Goal: Download file/media

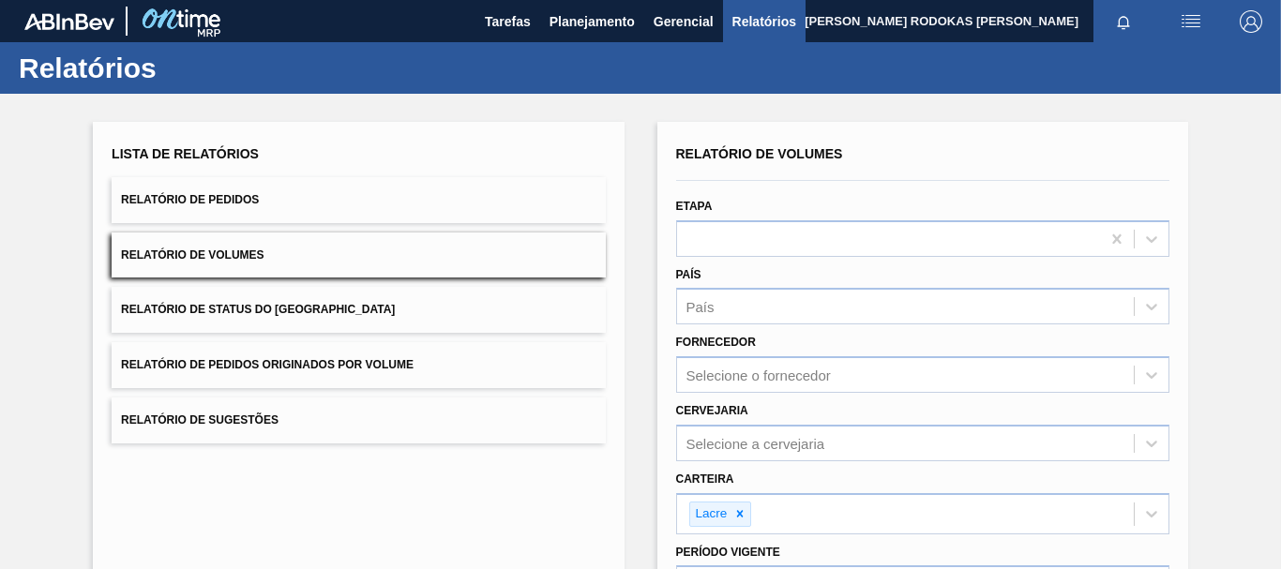
scroll to position [257, 0]
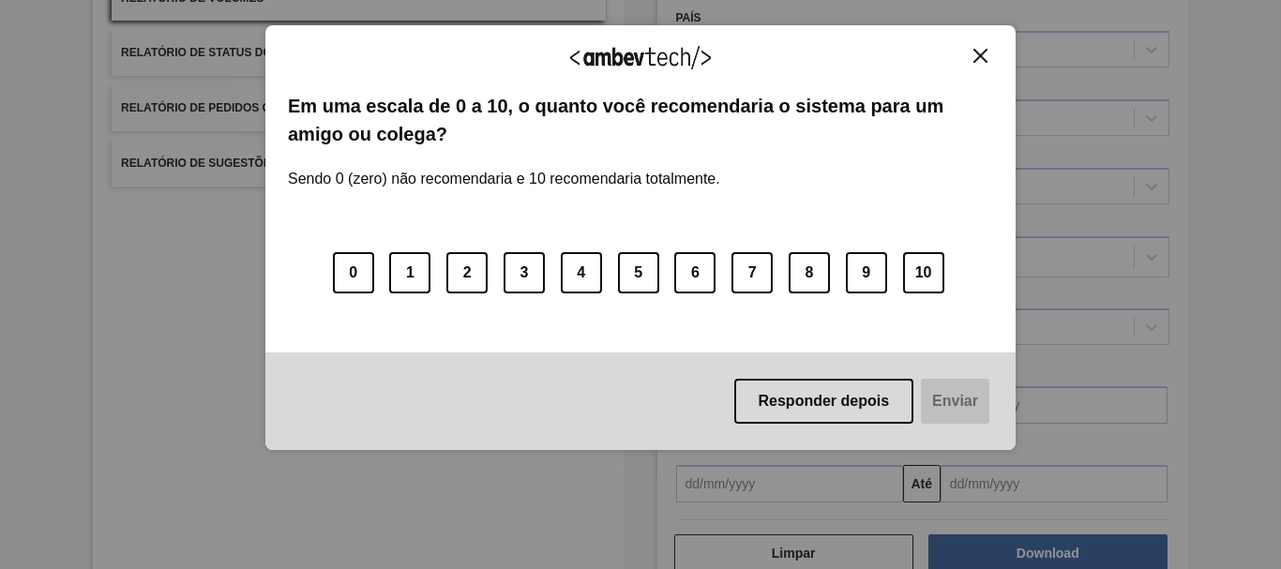
click at [981, 59] on img "Close" at bounding box center [980, 56] width 14 height 14
click at [973, 37] on div "Agradecemos seu feedback! Em uma escala de 0 a 10, o quanto você recomendaria o…" at bounding box center [640, 238] width 750 height 426
click at [979, 59] on img "Close" at bounding box center [980, 56] width 14 height 14
click at [968, 61] on button "Close" at bounding box center [980, 56] width 25 height 16
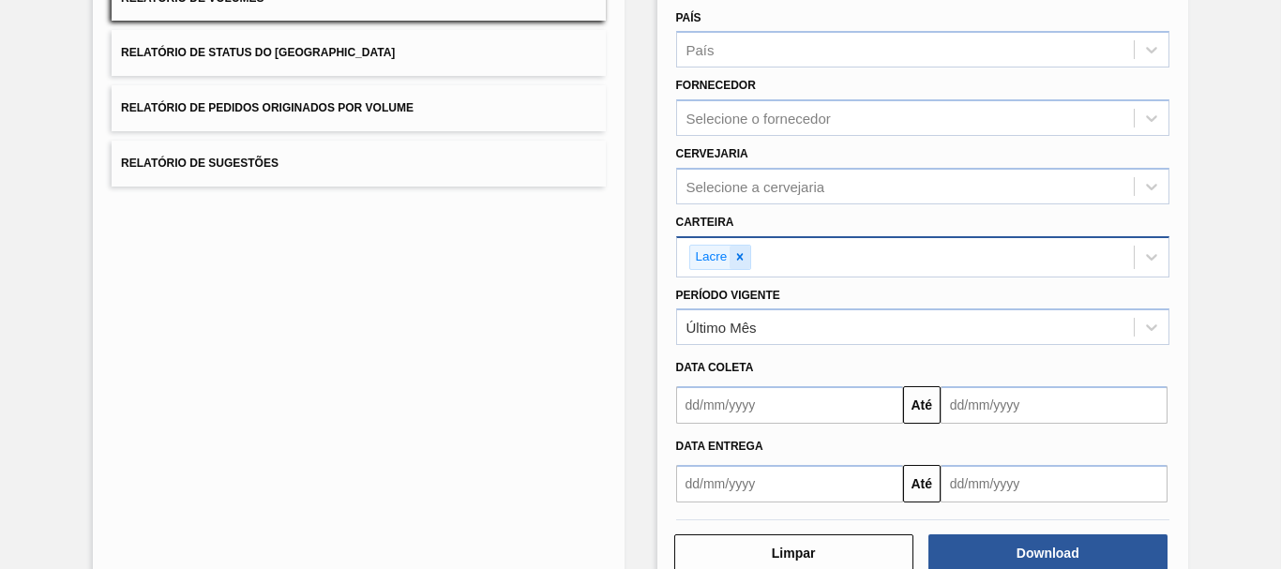
click at [739, 260] on icon at bounding box center [739, 256] width 13 height 13
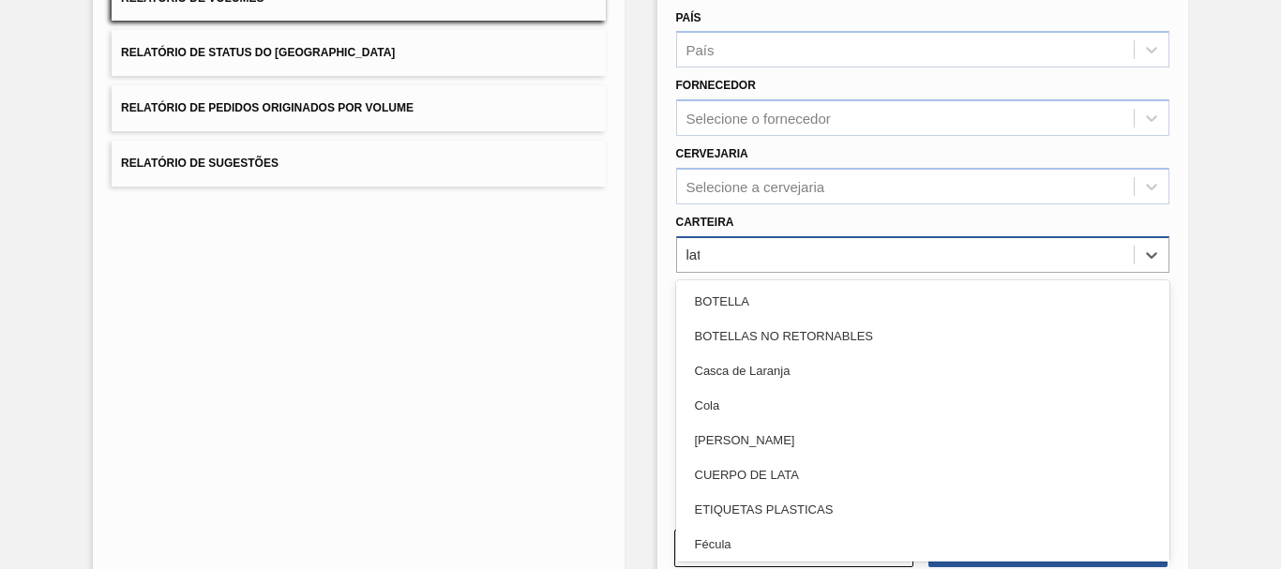
type input "lata"
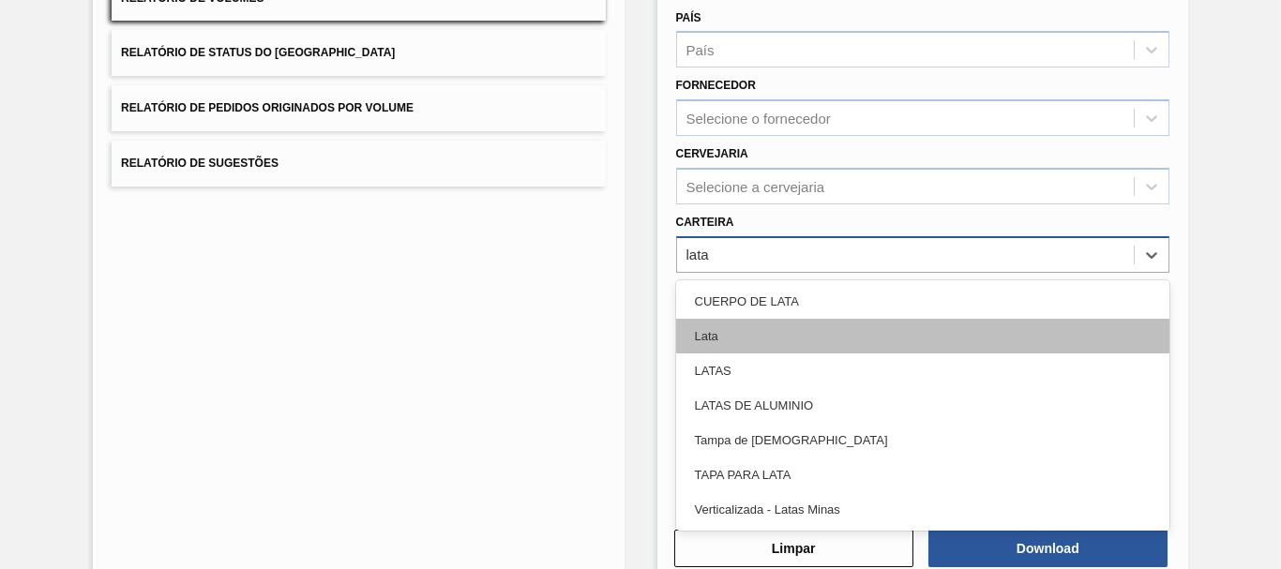
click at [712, 336] on div "Lata" at bounding box center [922, 336] width 493 height 35
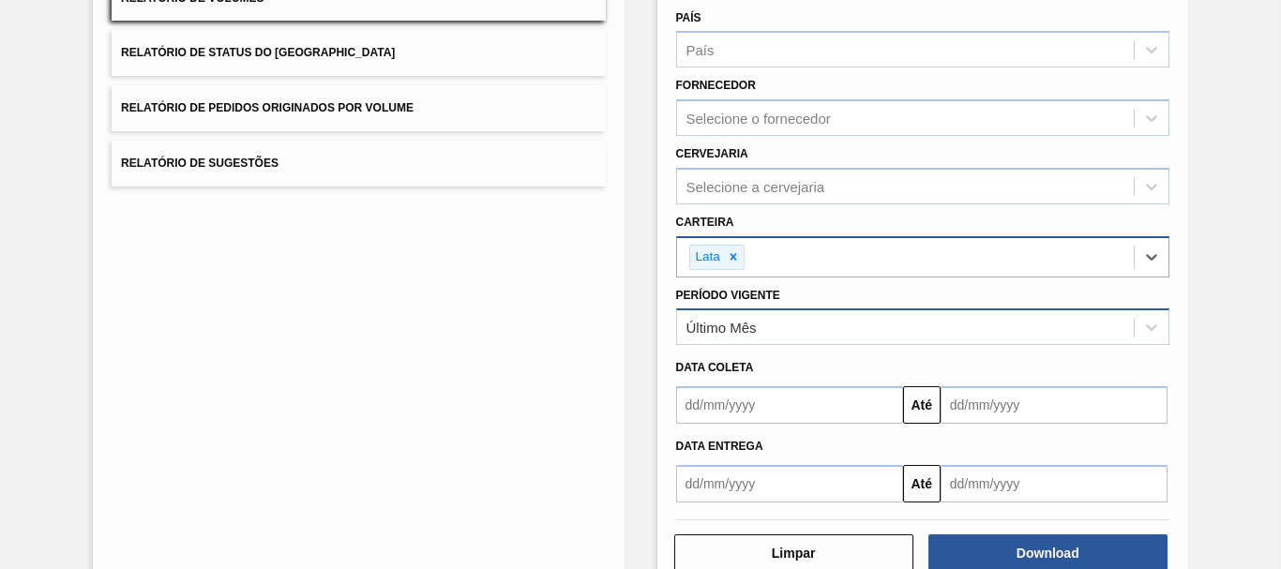
click at [771, 334] on div "Último Mês" at bounding box center [905, 327] width 457 height 27
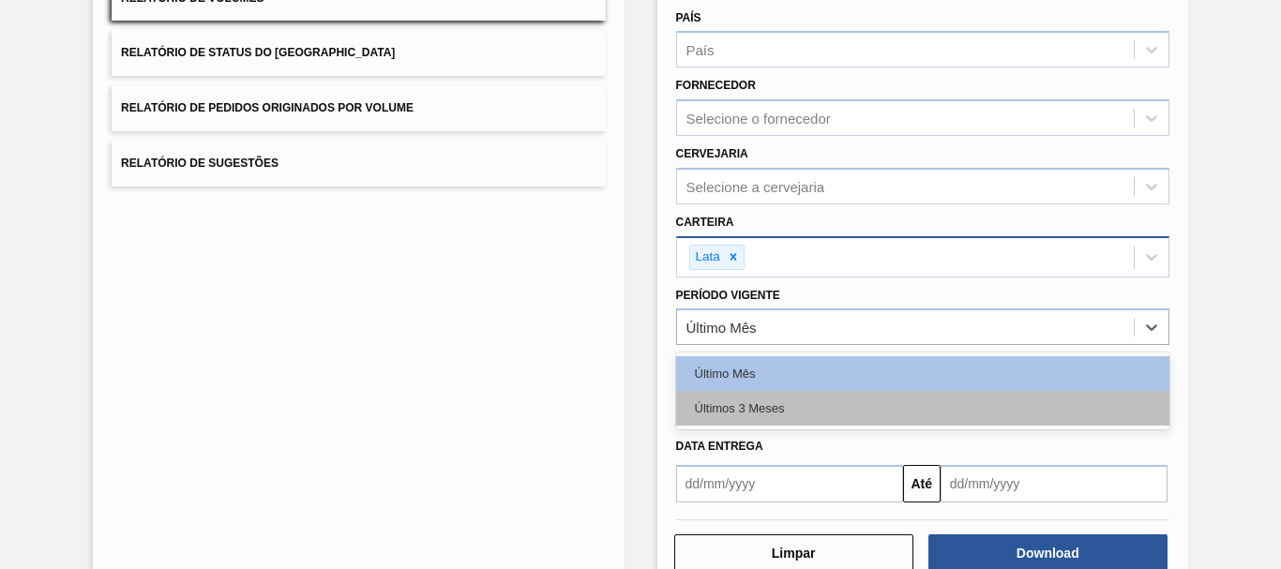
click at [846, 402] on div "Últimos 3 Meses" at bounding box center [922, 408] width 493 height 35
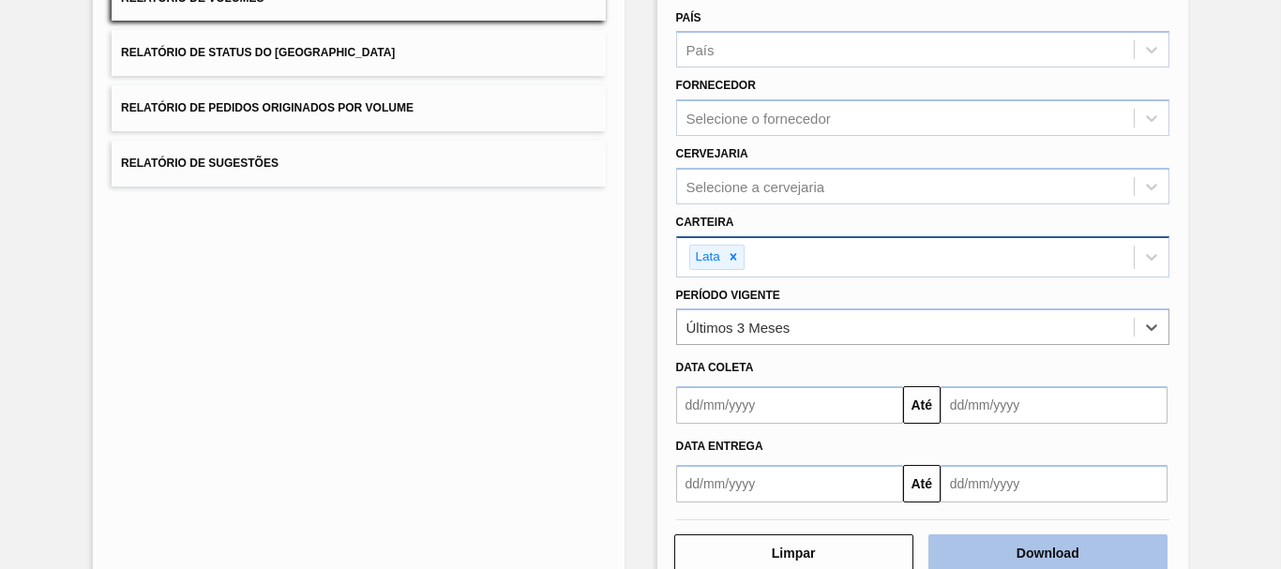
click at [1004, 549] on button "Download" at bounding box center [1047, 553] width 239 height 38
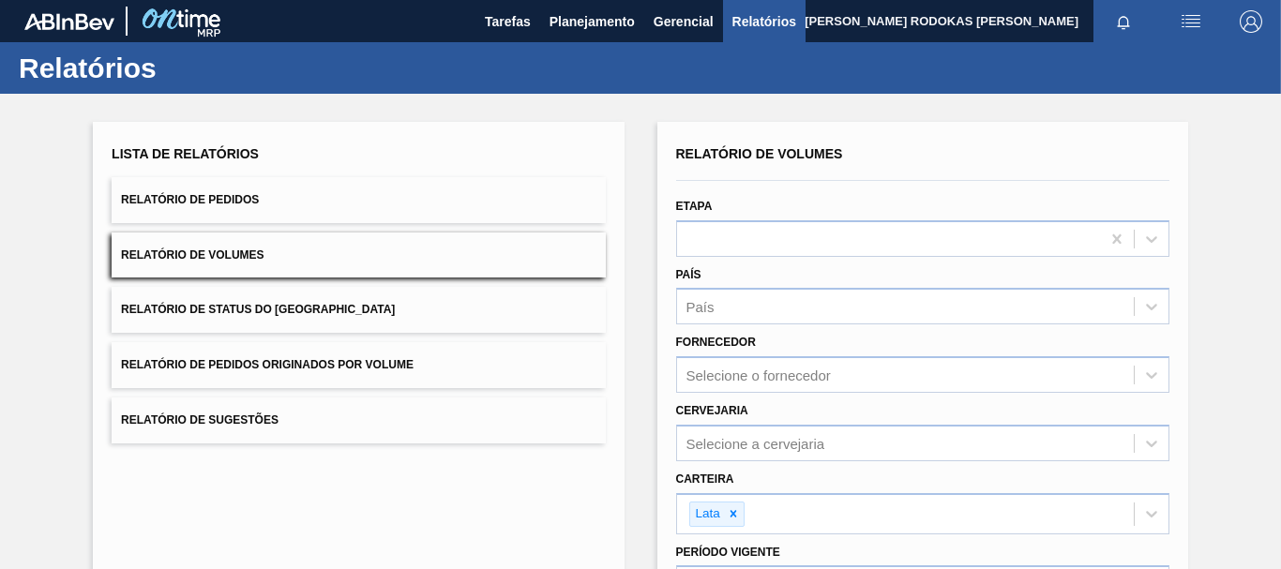
click at [351, 191] on button "Relatório de Pedidos" at bounding box center [358, 200] width 493 height 46
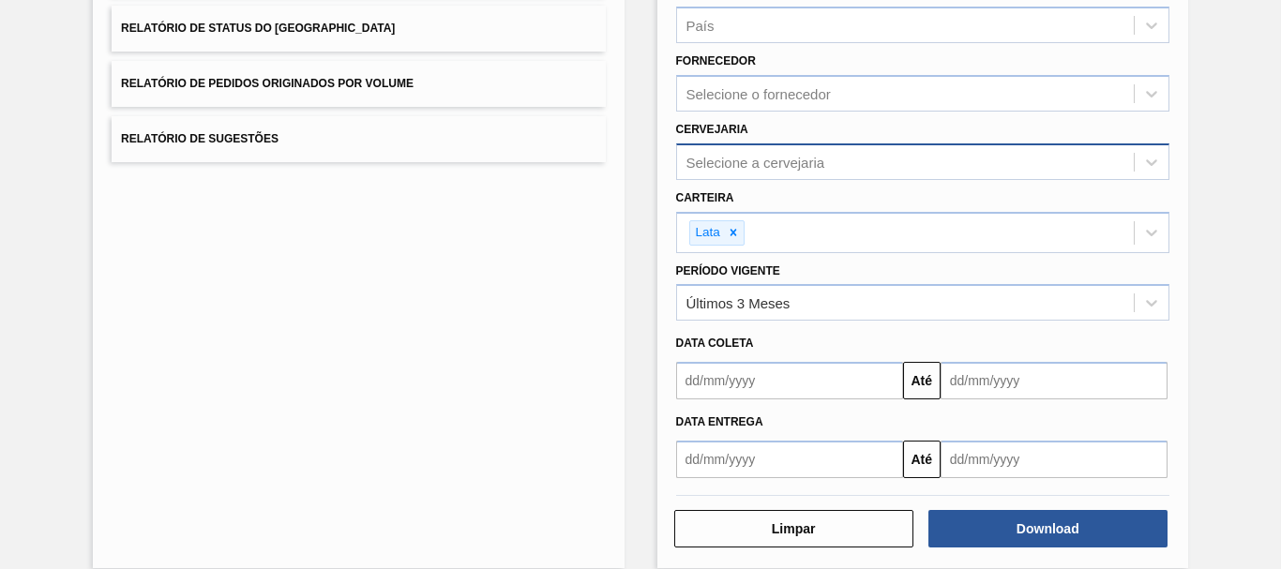
scroll to position [304, 0]
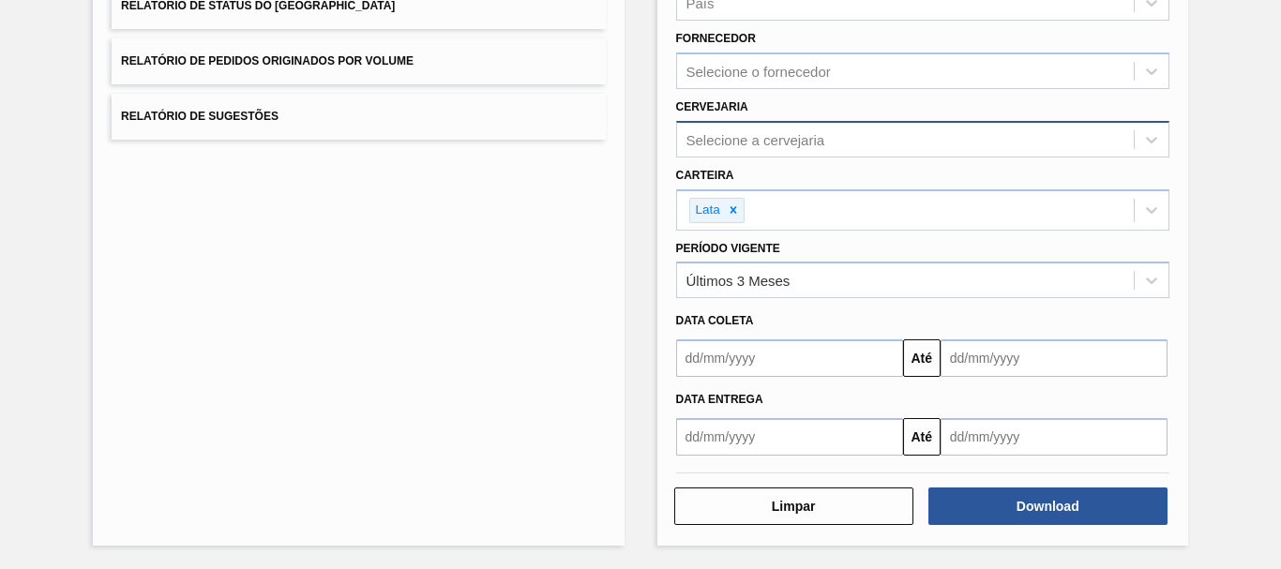
click at [798, 155] on div "Selecione a cervejaria" at bounding box center [922, 139] width 493 height 37
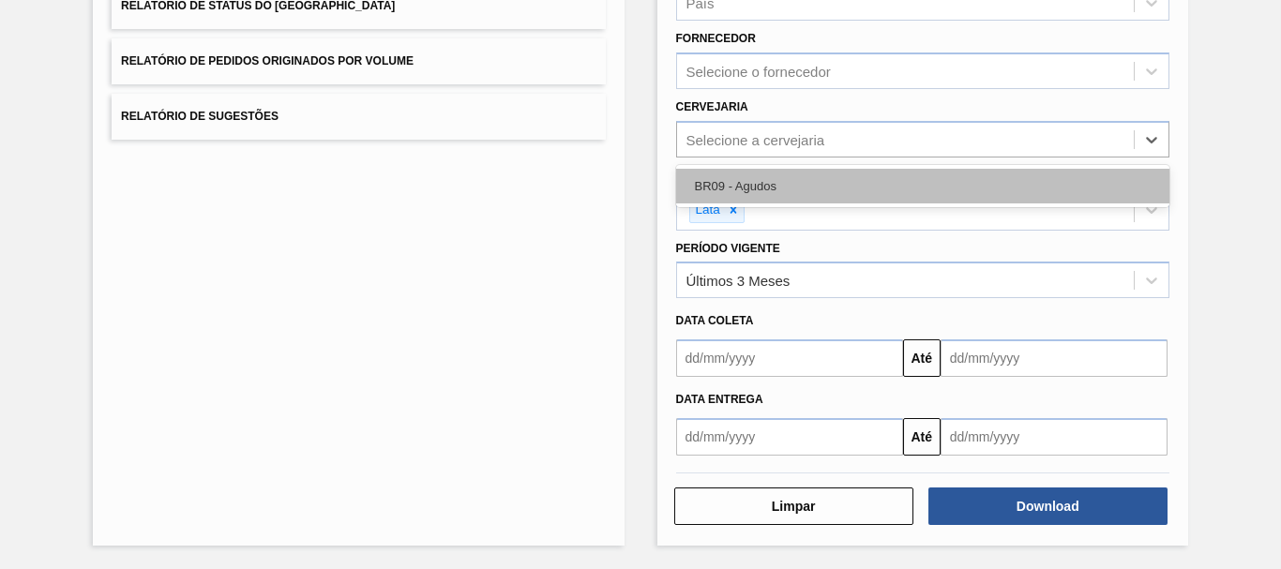
click at [775, 186] on div "BR09 - Agudos" at bounding box center [922, 186] width 493 height 35
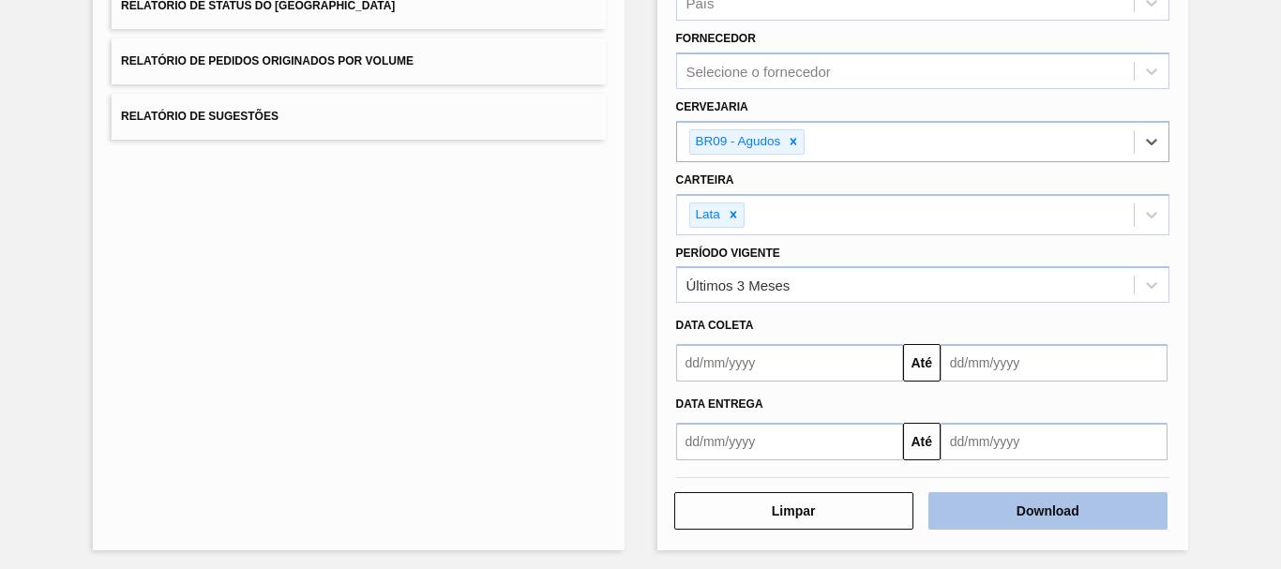
click at [997, 527] on button "Download" at bounding box center [1047, 511] width 239 height 38
